Goal: Transaction & Acquisition: Purchase product/service

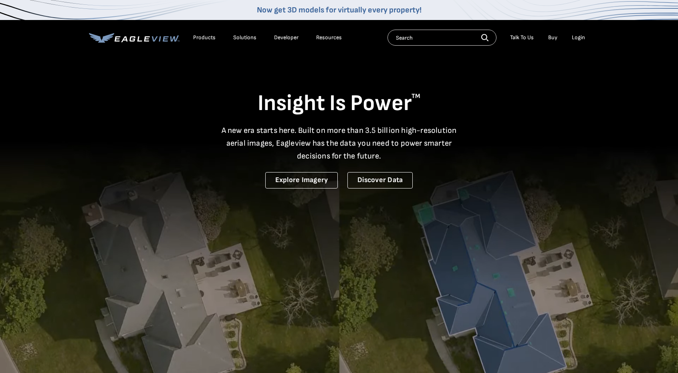
drag, startPoint x: 204, startPoint y: 39, endPoint x: 337, endPoint y: 37, distance: 132.6
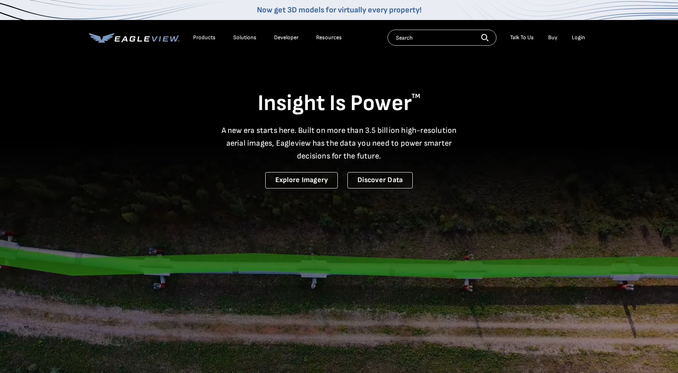
click at [337, 37] on ul "Products Solutions Developer Resources" at bounding box center [267, 38] width 157 height 12
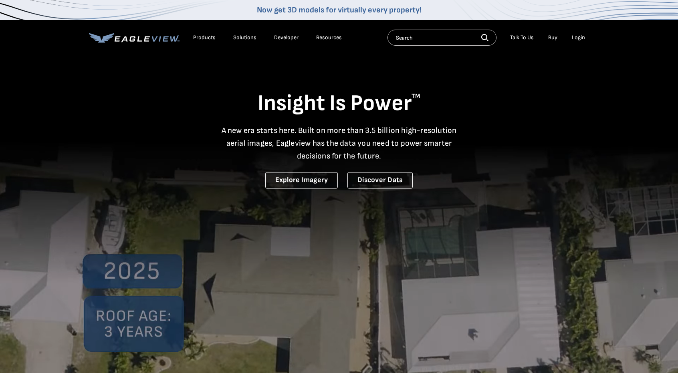
click at [337, 37] on div "Resources" at bounding box center [329, 37] width 26 height 7
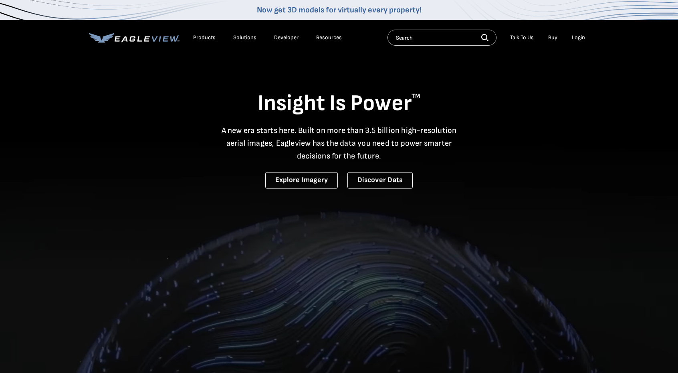
click at [191, 28] on div "Products Solutions Developer Resources Search Talk To Us Buy Login" at bounding box center [339, 37] width 500 height 35
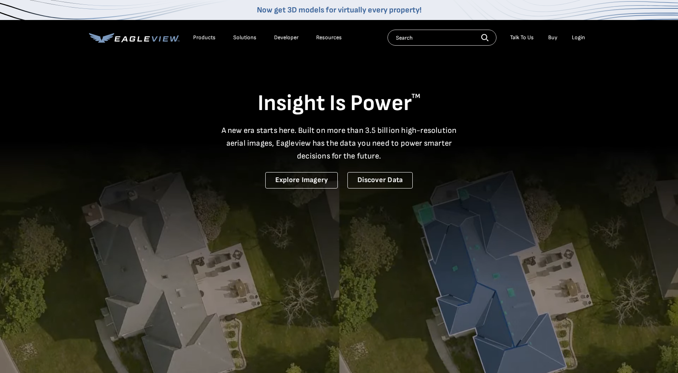
click at [195, 35] on div "Products" at bounding box center [204, 37] width 22 height 7
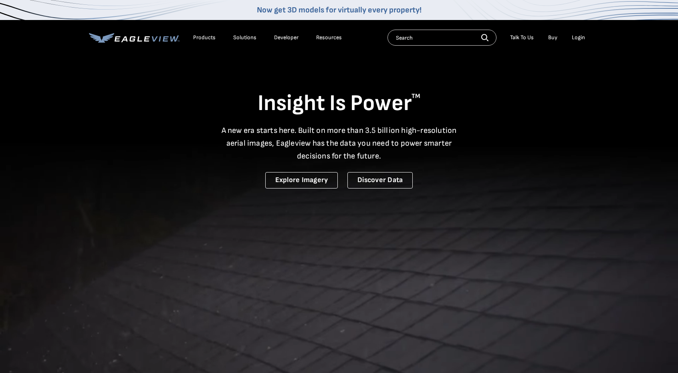
click at [206, 38] on div "Products" at bounding box center [204, 37] width 22 height 7
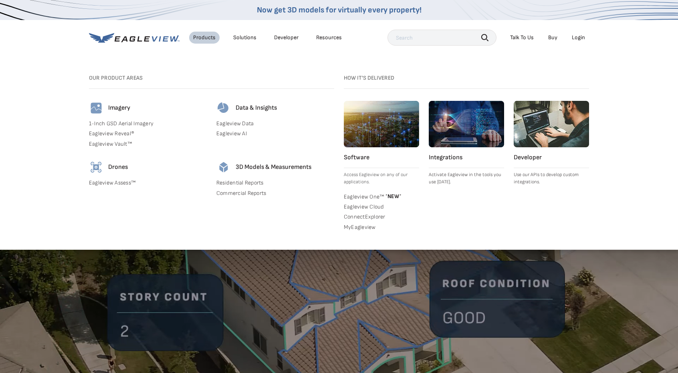
click at [367, 225] on link "MyEagleview" at bounding box center [381, 227] width 75 height 7
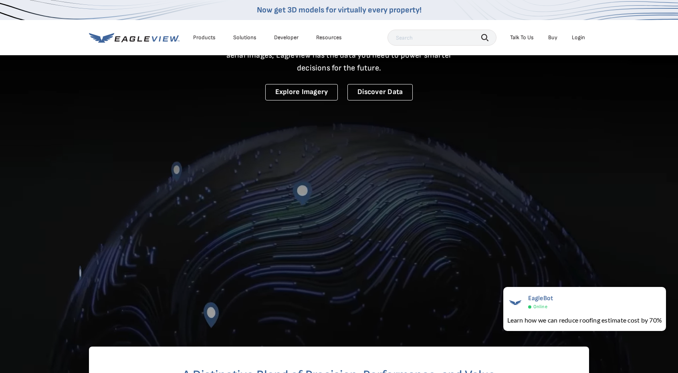
scroll to position [160, 0]
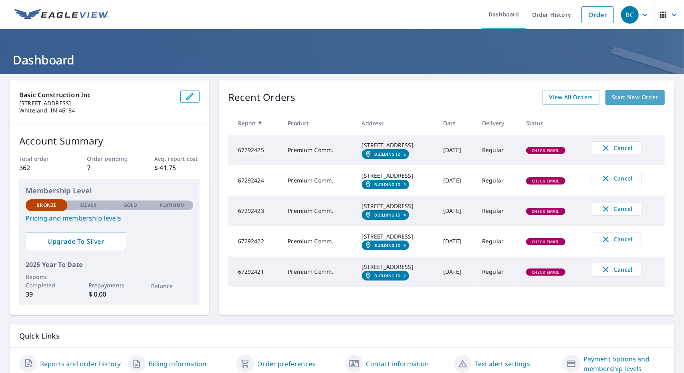
click at [627, 99] on span "Start New Order" at bounding box center [635, 98] width 46 height 10
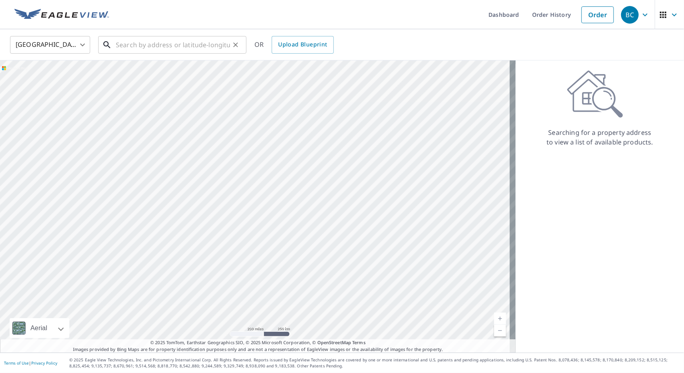
click at [141, 54] on div "​" at bounding box center [172, 45] width 148 height 18
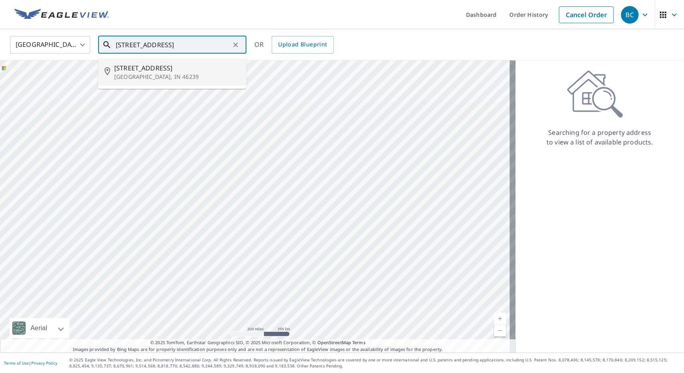
click at [136, 73] on p "[GEOGRAPHIC_DATA], IN 46239" at bounding box center [177, 77] width 126 height 8
type input "[STREET_ADDRESS][PERSON_NAME]"
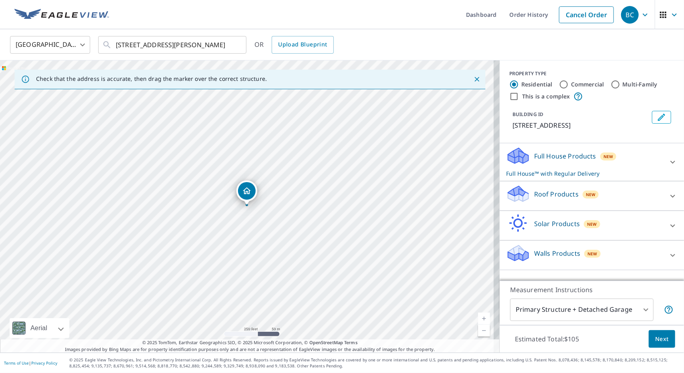
click at [566, 197] on p "Roof Products" at bounding box center [556, 194] width 44 height 10
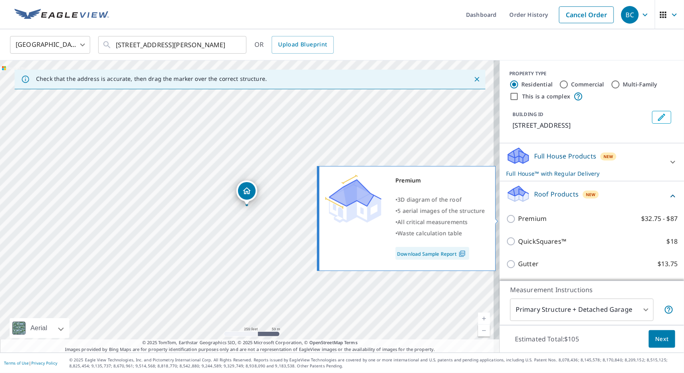
click at [525, 219] on p "Premium" at bounding box center [532, 219] width 28 height 10
click at [518, 219] on input "Premium $32.75 - $87" at bounding box center [512, 219] width 12 height 10
checkbox input "true"
checkbox input "false"
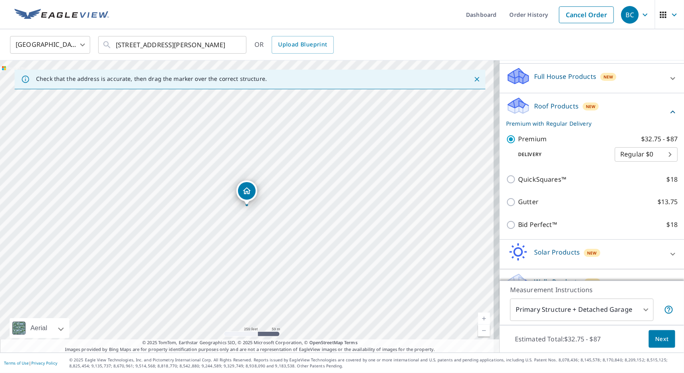
scroll to position [80, 0]
click at [660, 341] on span "Next" at bounding box center [662, 339] width 14 height 10
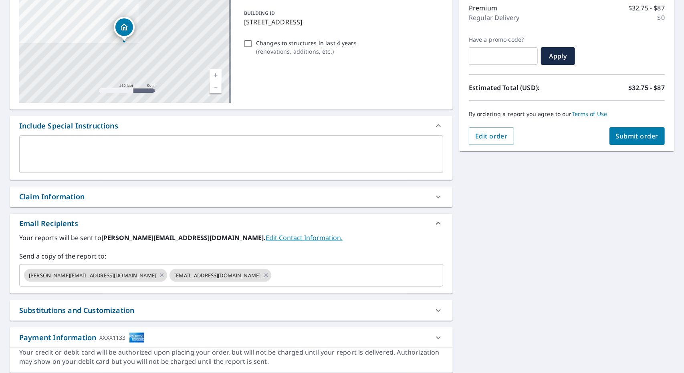
scroll to position [120, 0]
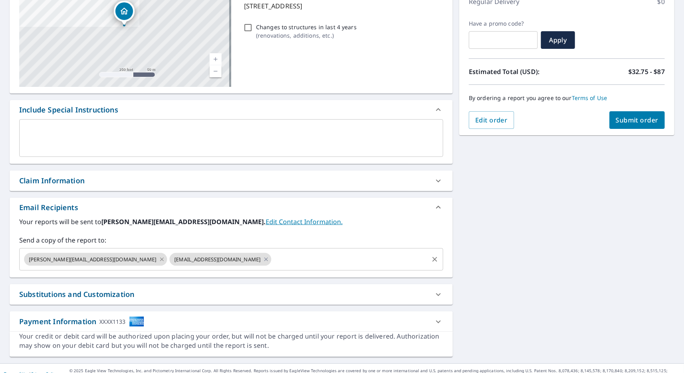
click at [159, 260] on icon at bounding box center [162, 259] width 6 height 9
click at [117, 259] on icon at bounding box center [120, 259] width 6 height 9
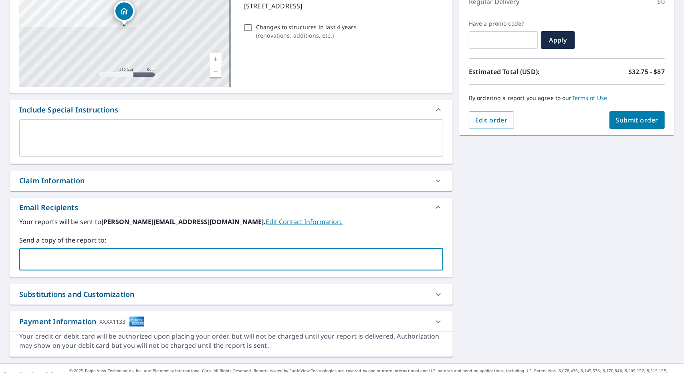
click at [107, 259] on input "text" at bounding box center [225, 259] width 405 height 15
type input "[EMAIL_ADDRESS][DOMAIN_NAME]"
click at [159, 210] on div "Email Recipients" at bounding box center [223, 207] width 409 height 11
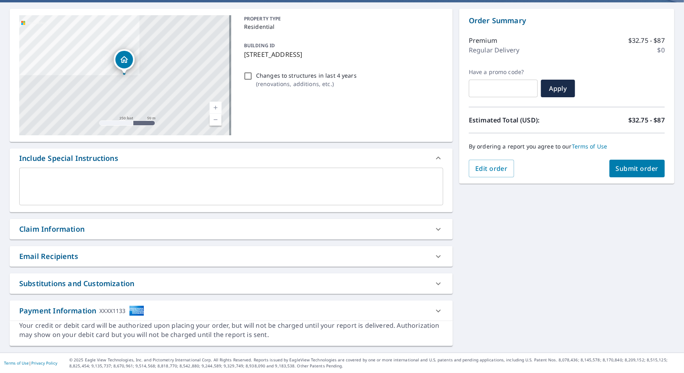
scroll to position [70, 0]
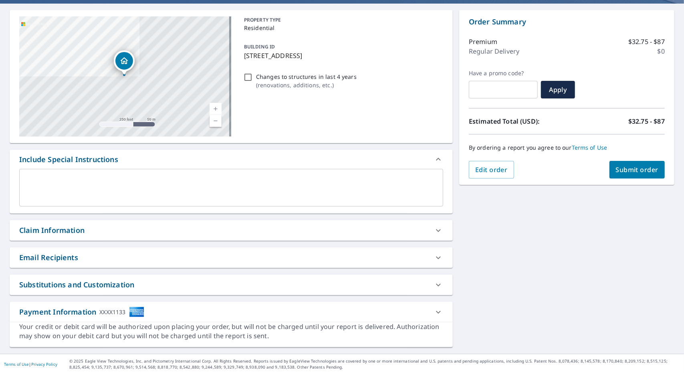
click at [103, 232] on div "Claim Information" at bounding box center [223, 230] width 409 height 11
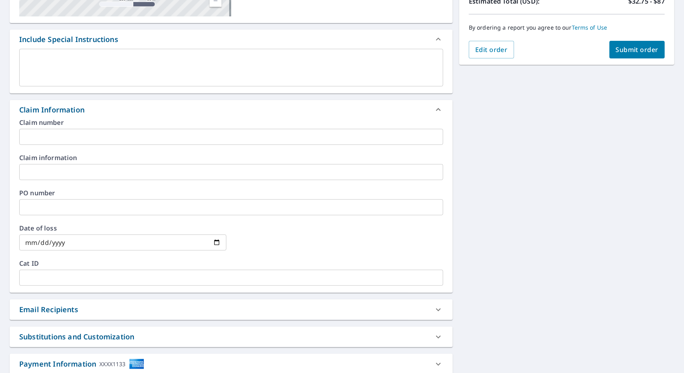
scroll to position [243, 0]
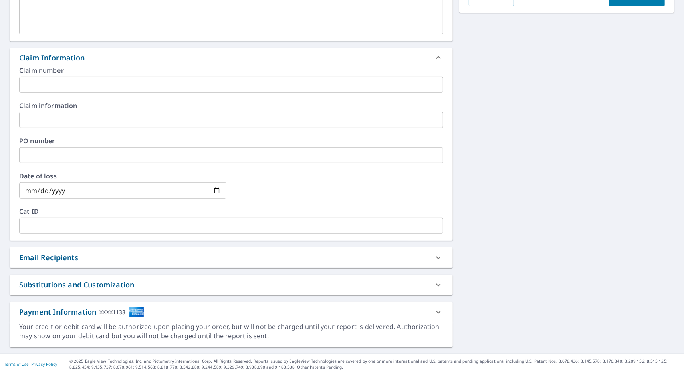
click at [152, 259] on div "Email Recipients" at bounding box center [223, 257] width 409 height 11
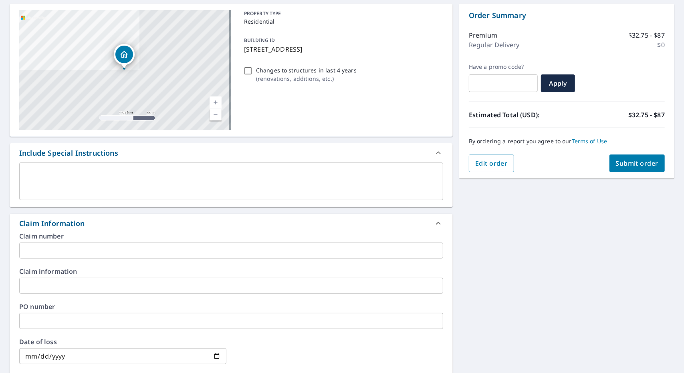
scroll to position [42, 0]
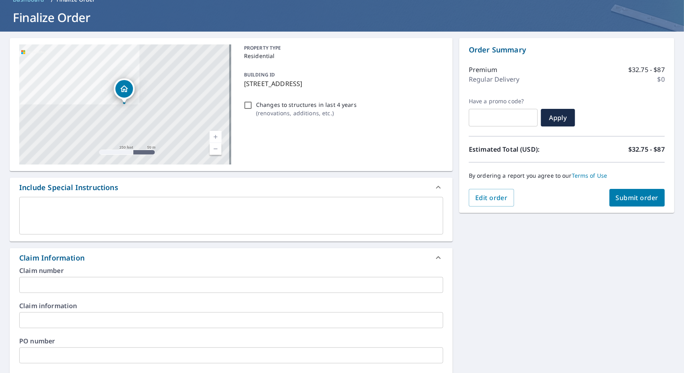
click at [623, 197] on span "Submit order" at bounding box center [637, 197] width 43 height 9
